Goal: Find specific page/section: Find specific page/section

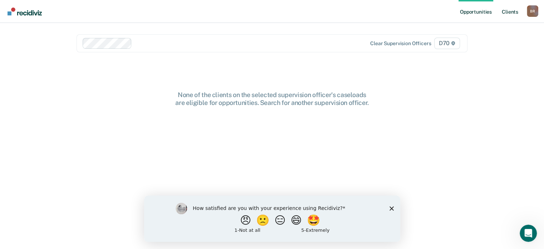
click at [510, 13] on link "Client s" at bounding box center [510, 11] width 19 height 23
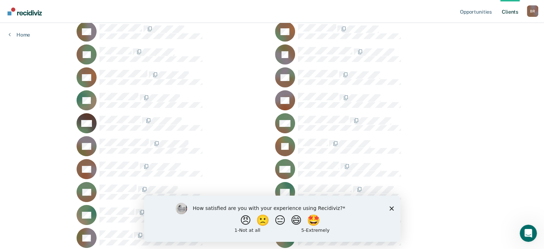
scroll to position [107, 0]
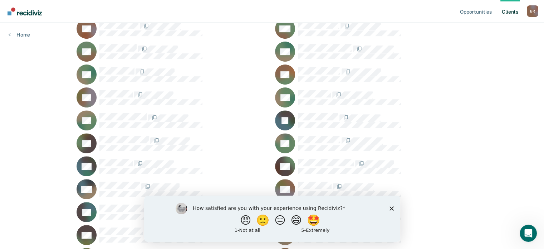
scroll to position [286, 0]
